Goal: Book appointment/travel/reservation

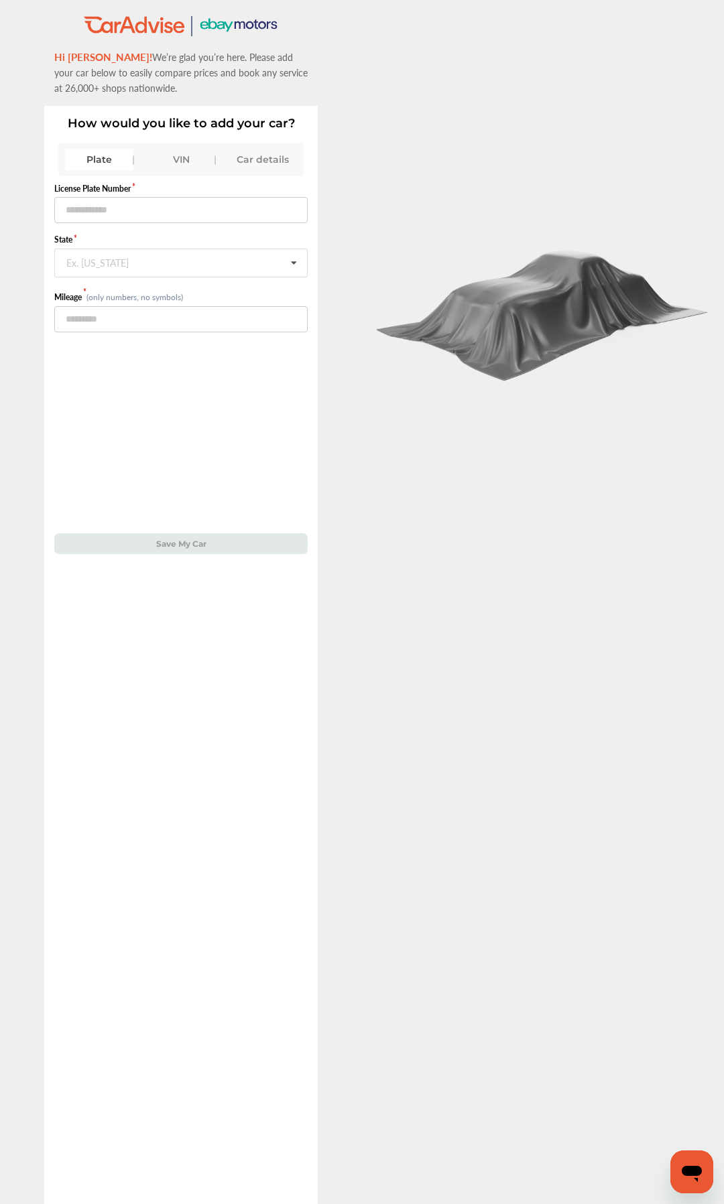
click at [174, 153] on div "VIN" at bounding box center [181, 159] width 68 height 21
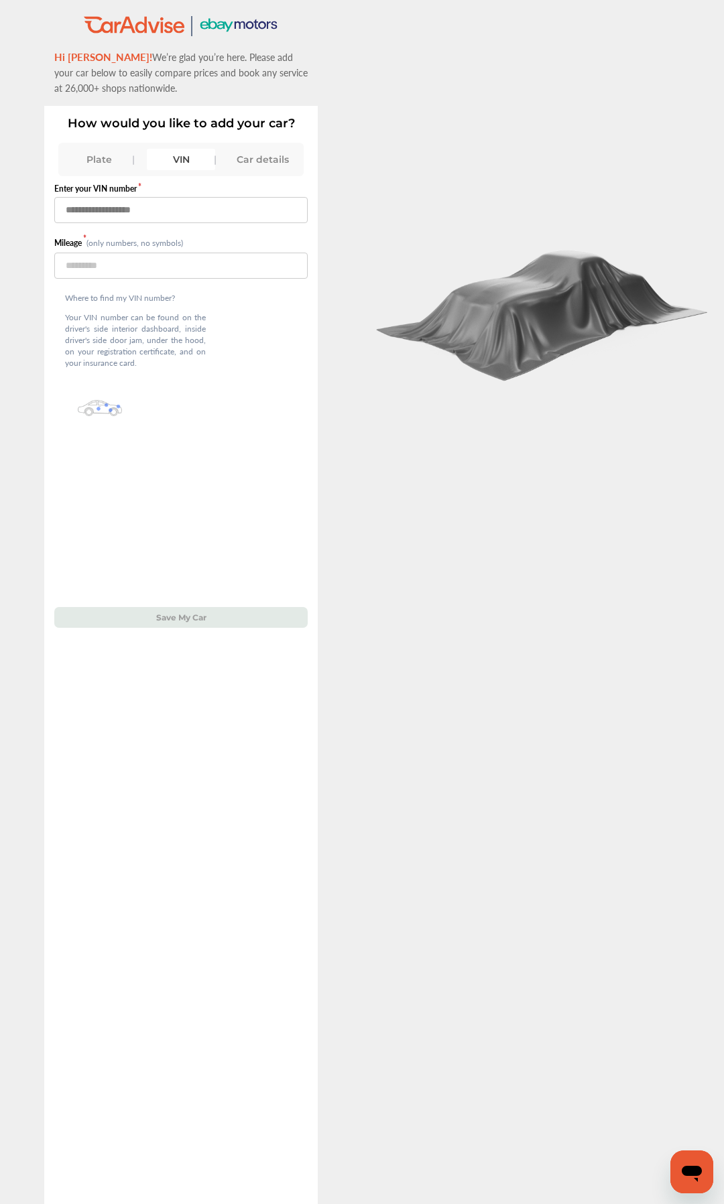
paste input "**********"
type input "**********"
click at [154, 269] on input "number" at bounding box center [180, 266] width 253 height 26
type input "*****"
click at [232, 615] on button "Save My Car" at bounding box center [180, 617] width 253 height 21
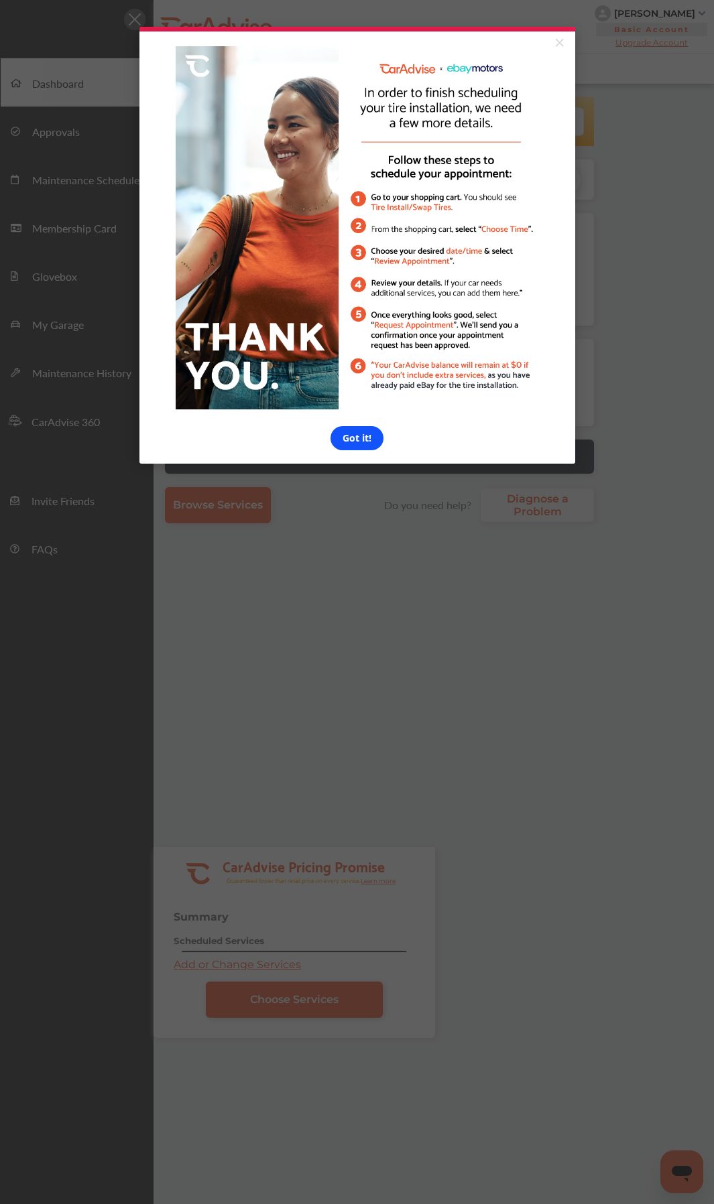
click at [355, 436] on link "Got it!" at bounding box center [356, 438] width 53 height 24
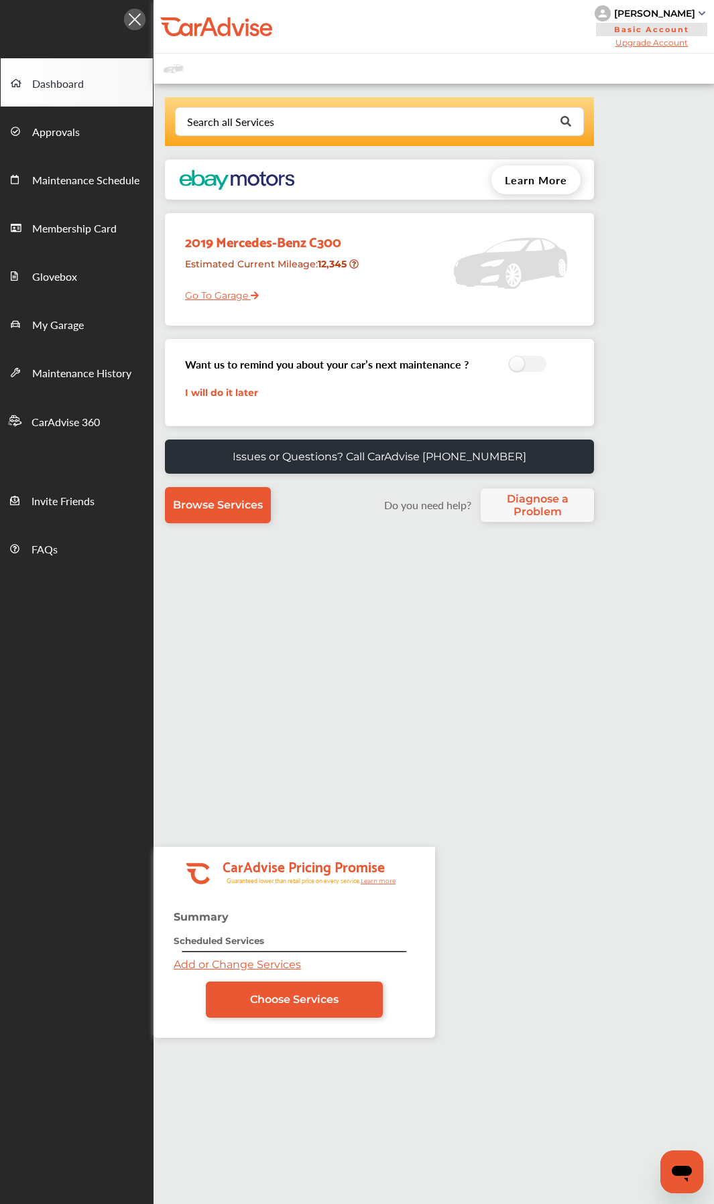
click at [292, 659] on div "Search all Services Looking for something we don’t seem to have? Contact us. .s…" at bounding box center [433, 729] width 560 height 1264
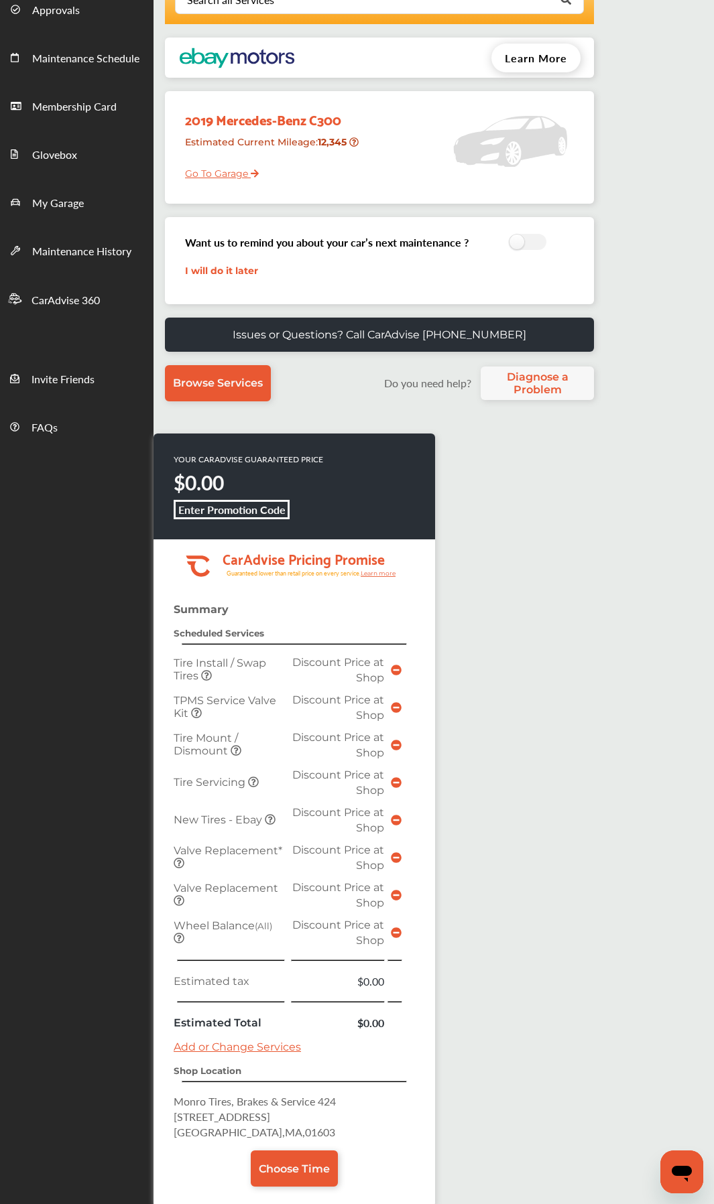
scroll to position [220, 0]
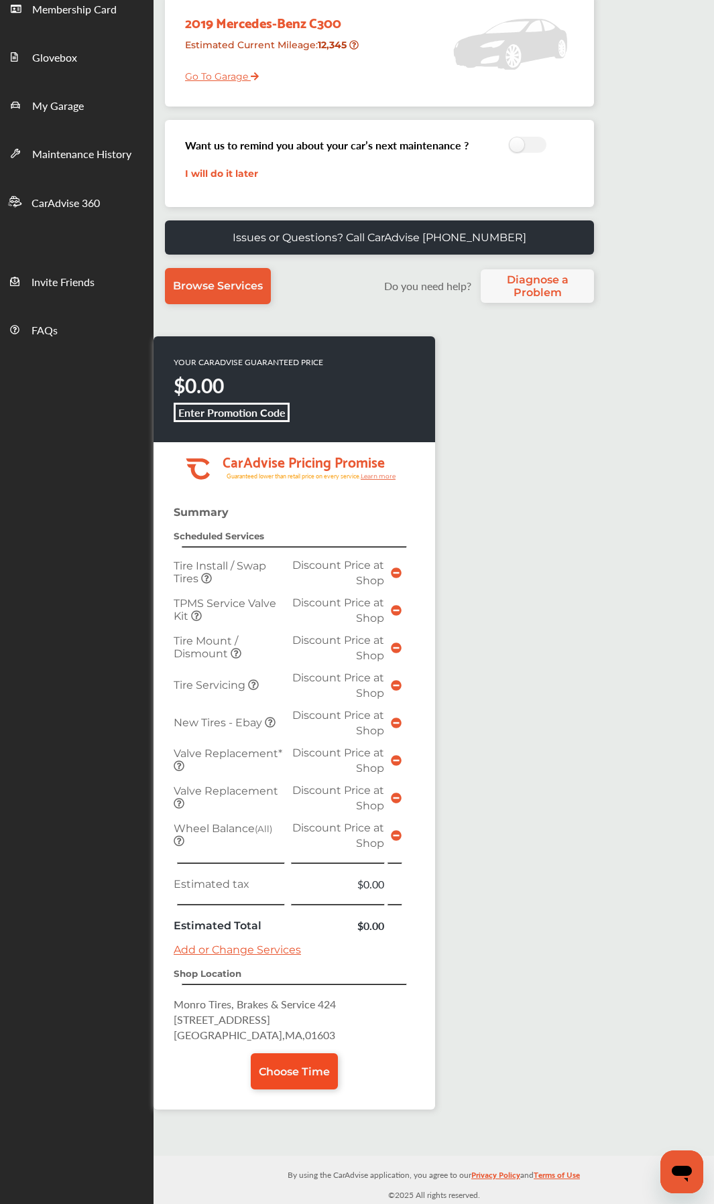
click at [289, 1072] on span "Choose Time" at bounding box center [294, 1071] width 71 height 13
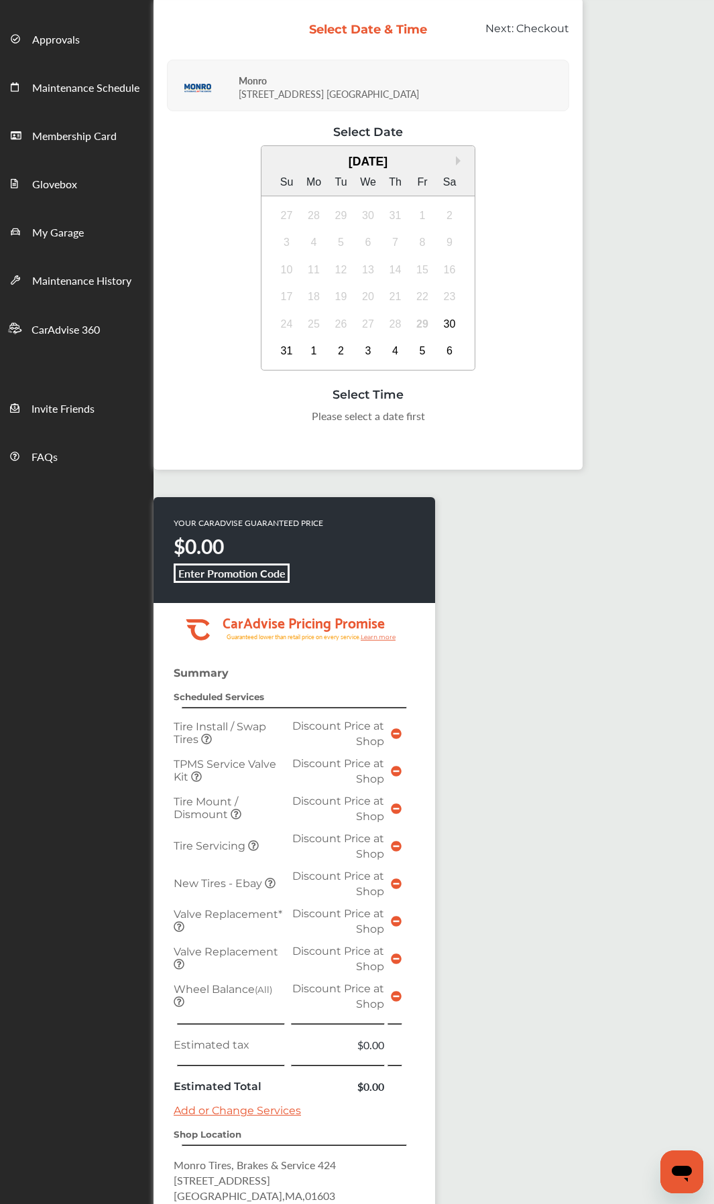
scroll to position [206, 0]
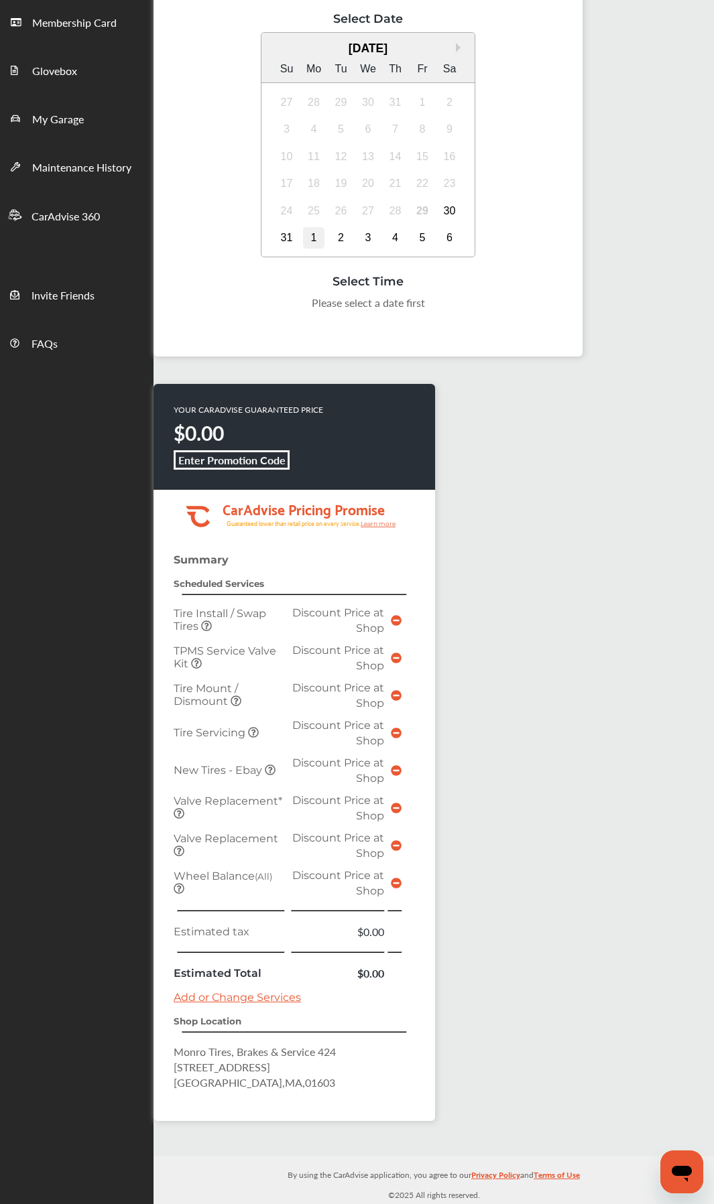
click at [308, 237] on div "1" at bounding box center [313, 237] width 21 height 21
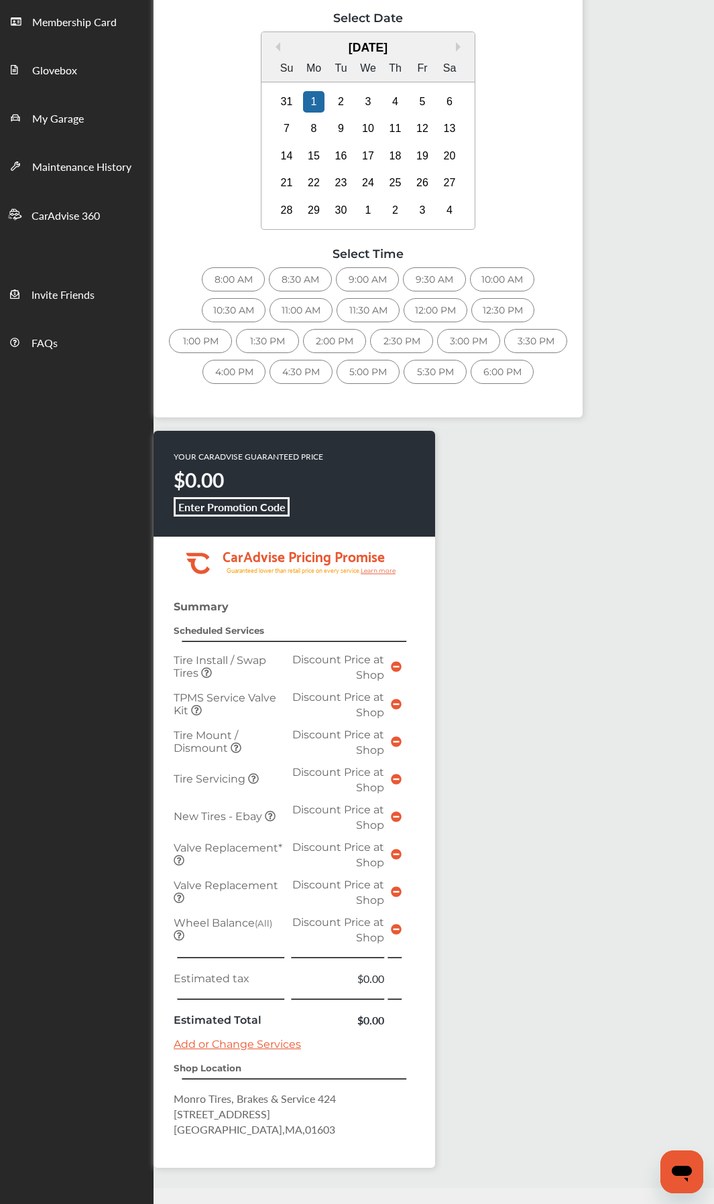
click at [238, 284] on div "8:00 AM" at bounding box center [233, 279] width 63 height 24
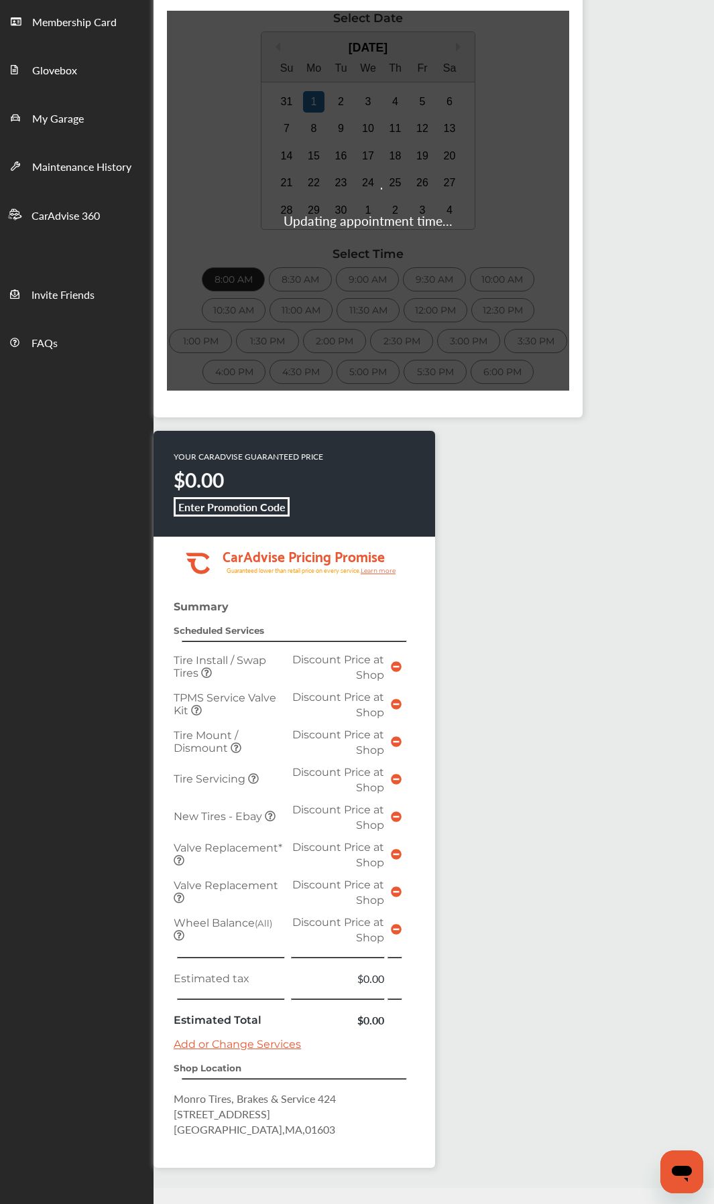
click at [480, 645] on div "YOUR CARADVISE GUARANTEED PRICE $0.00 Enter Promotion Code .cls-1 { clip-path: …" at bounding box center [367, 806] width 429 height 750
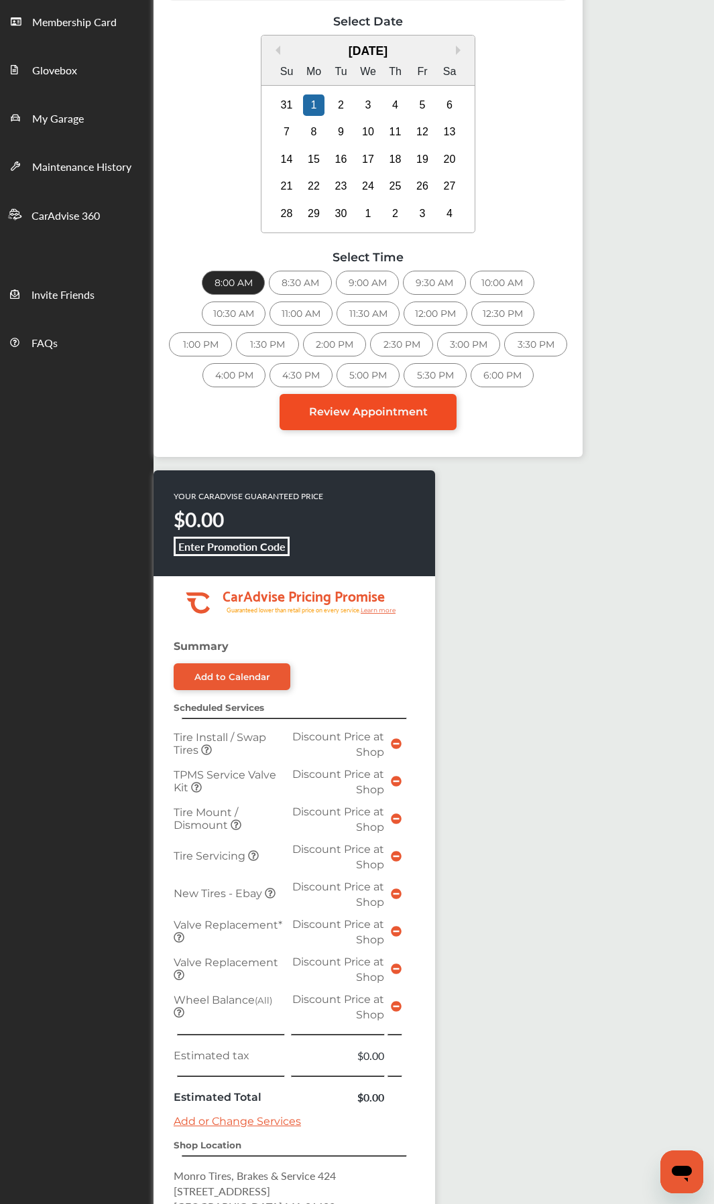
click at [379, 417] on span "Review Appointment" at bounding box center [368, 411] width 119 height 13
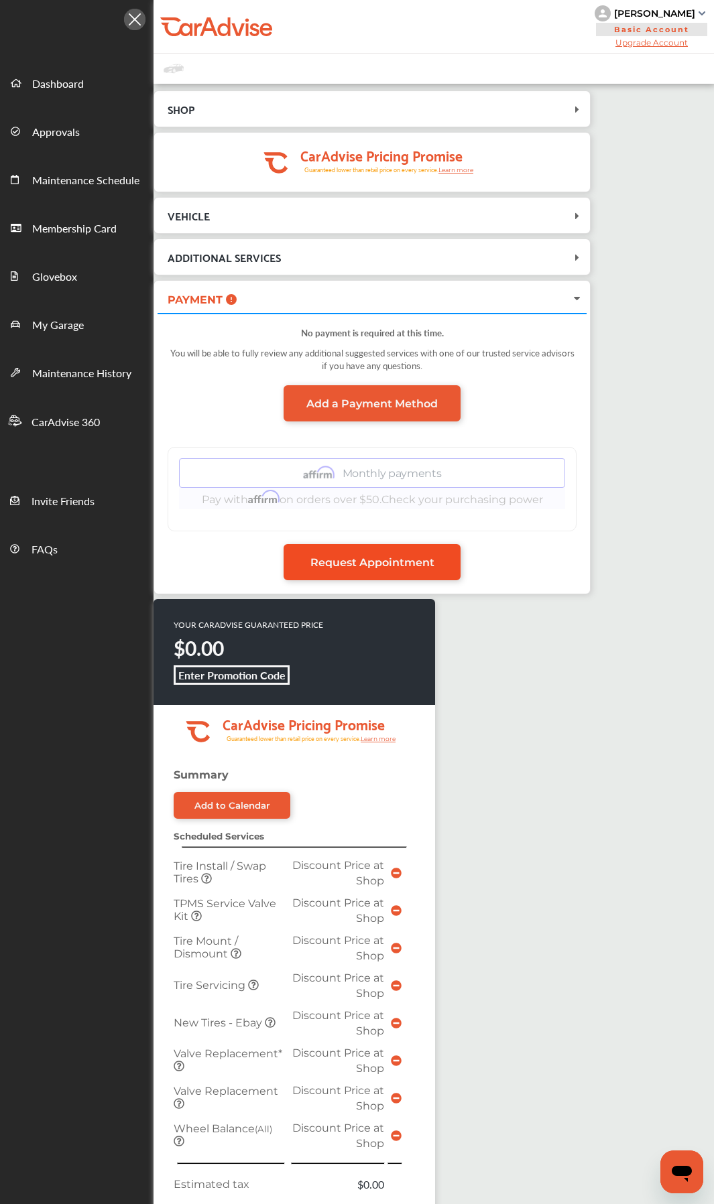
click at [389, 570] on link "Request Appointment" at bounding box center [371, 562] width 177 height 36
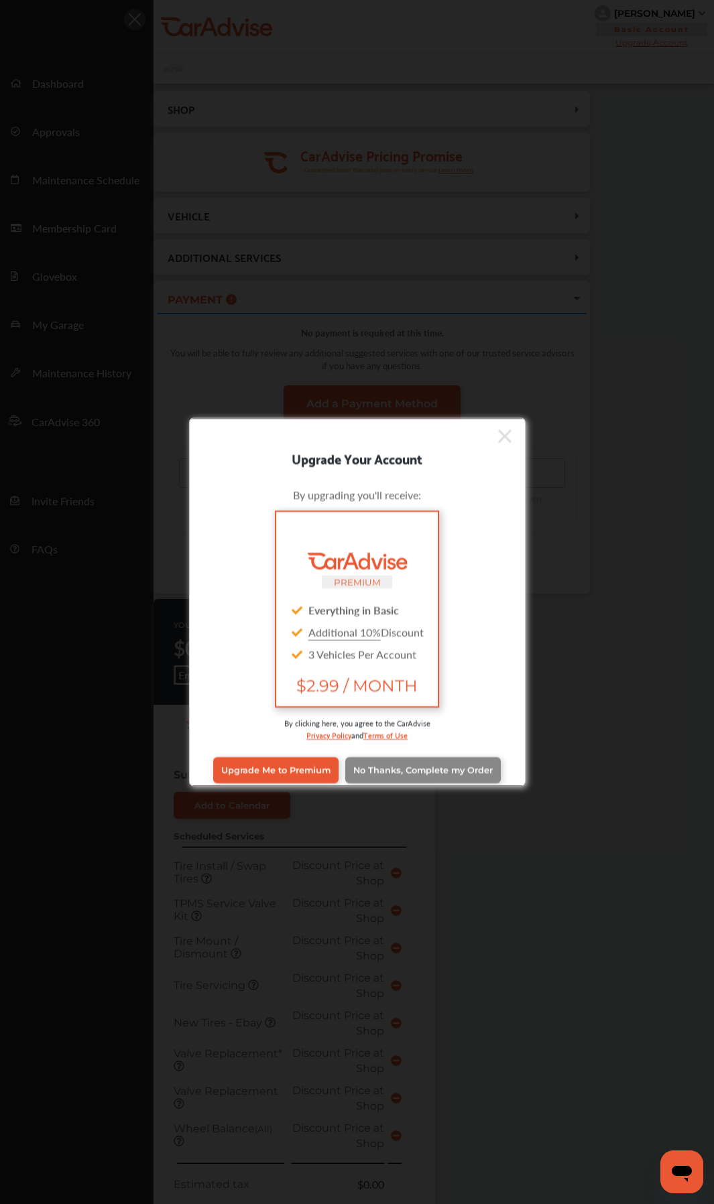
click at [440, 773] on span "No Thanks, Complete my Order" at bounding box center [422, 770] width 139 height 10
